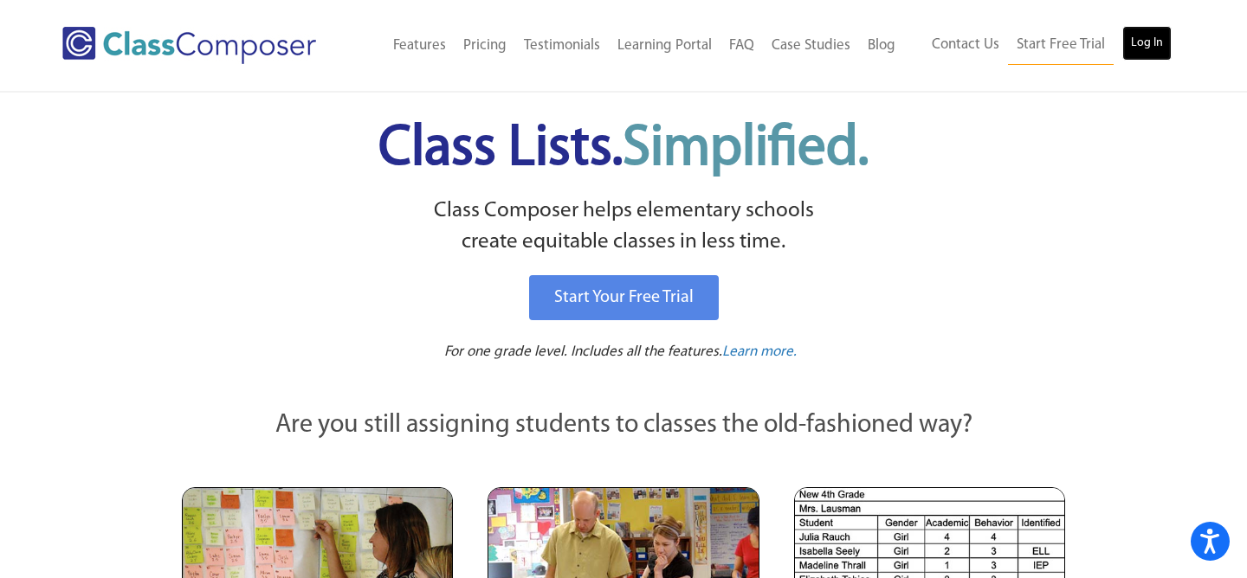
click at [1147, 29] on link "Log In" at bounding box center [1146, 43] width 49 height 35
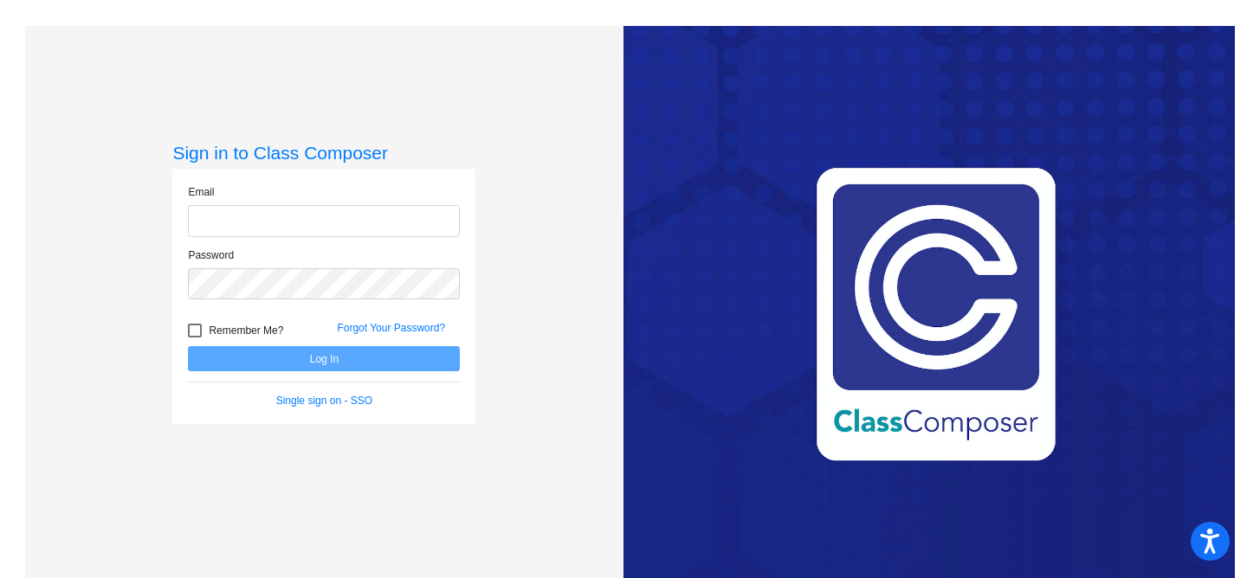
click at [250, 216] on input "email" at bounding box center [324, 221] width 272 height 32
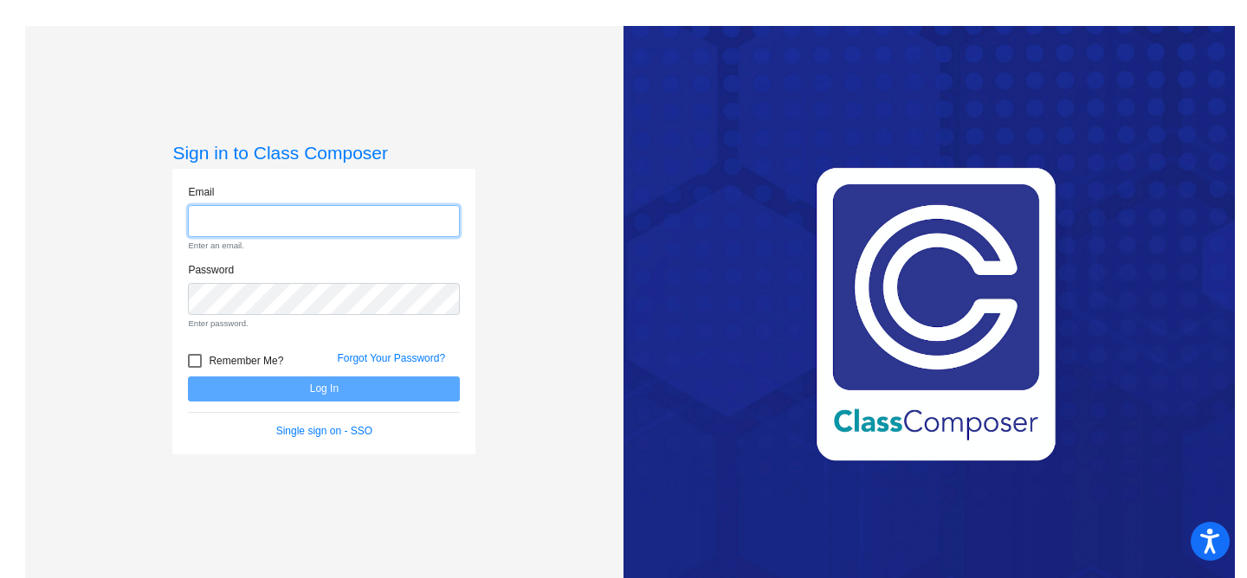
type input "[EMAIL_ADDRESS][DOMAIN_NAME]"
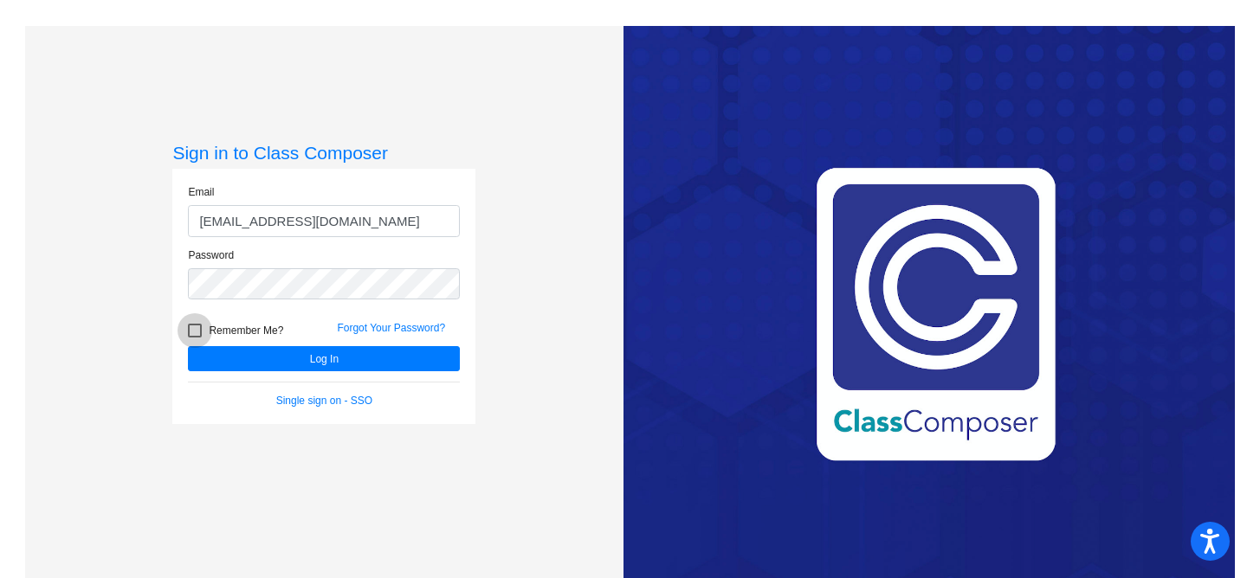
click at [197, 340] on label "Remember Me?" at bounding box center [235, 330] width 95 height 21
click at [195, 339] on input "Remember Me?" at bounding box center [194, 338] width 1 height 1
checkbox input "true"
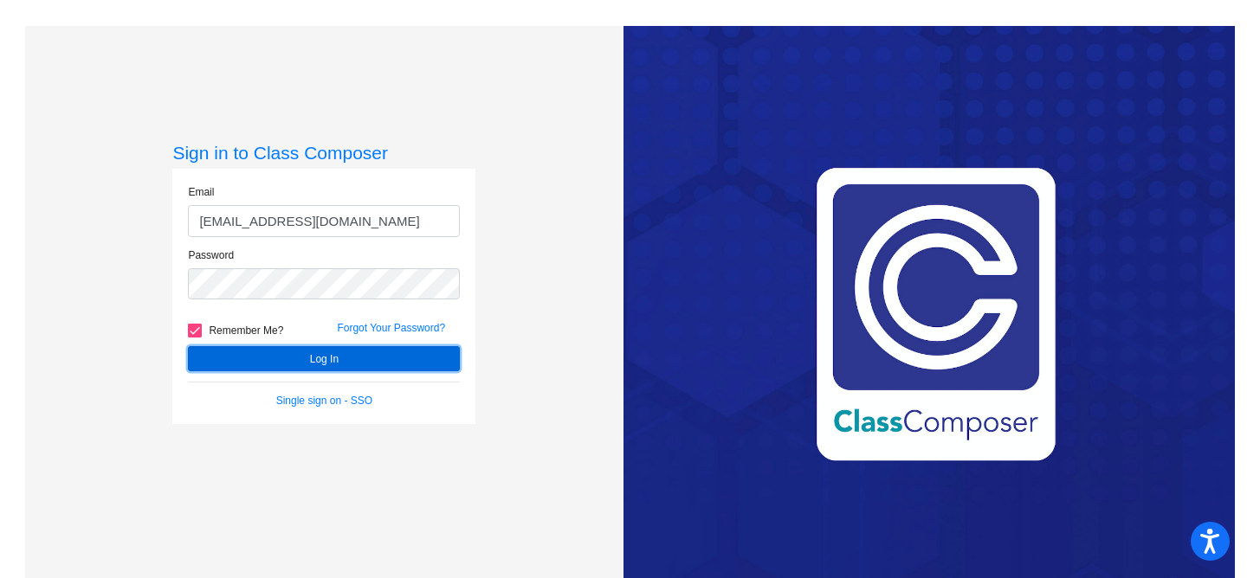
click at [235, 363] on button "Log In" at bounding box center [324, 358] width 272 height 25
click at [235, 364] on button "Log In" at bounding box center [324, 358] width 272 height 25
